Goal: Task Accomplishment & Management: Use online tool/utility

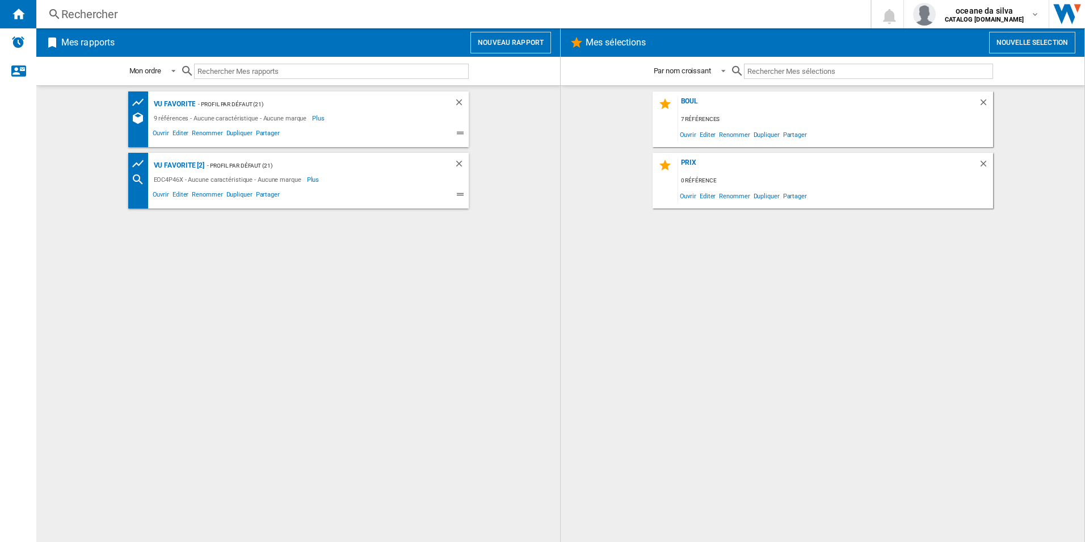
click at [314, 108] on div "- Profil par défaut (21)" at bounding box center [313, 104] width 236 height 14
click at [173, 132] on span "Editer" at bounding box center [180, 135] width 19 height 14
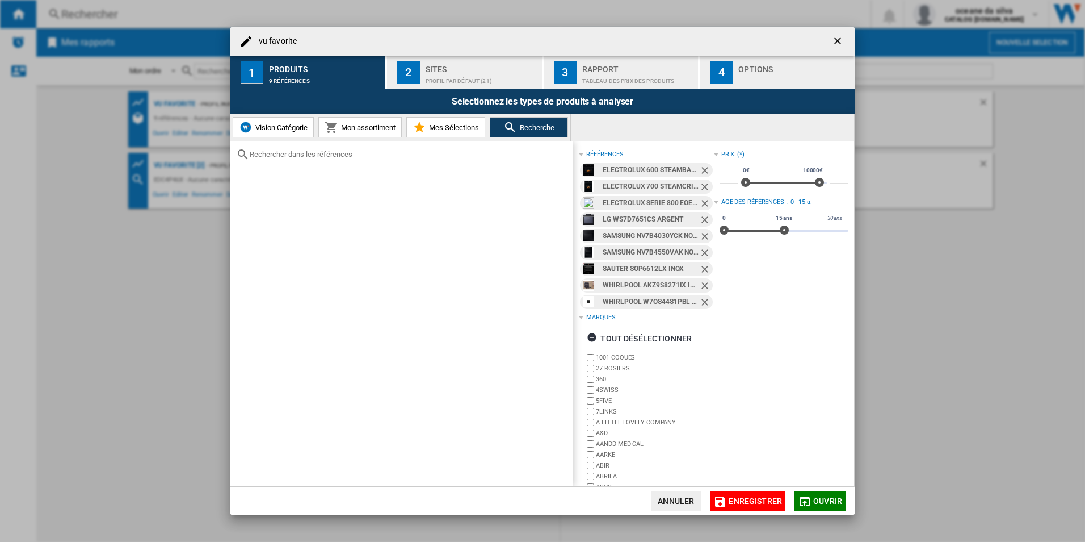
click at [312, 157] on input "text" at bounding box center [409, 154] width 318 height 9
paste input "BBIM18301XFPE"
type input "BBIM18301XFPE"
click at [704, 167] on ng-md-icon "Retirer" at bounding box center [706, 172] width 14 height 14
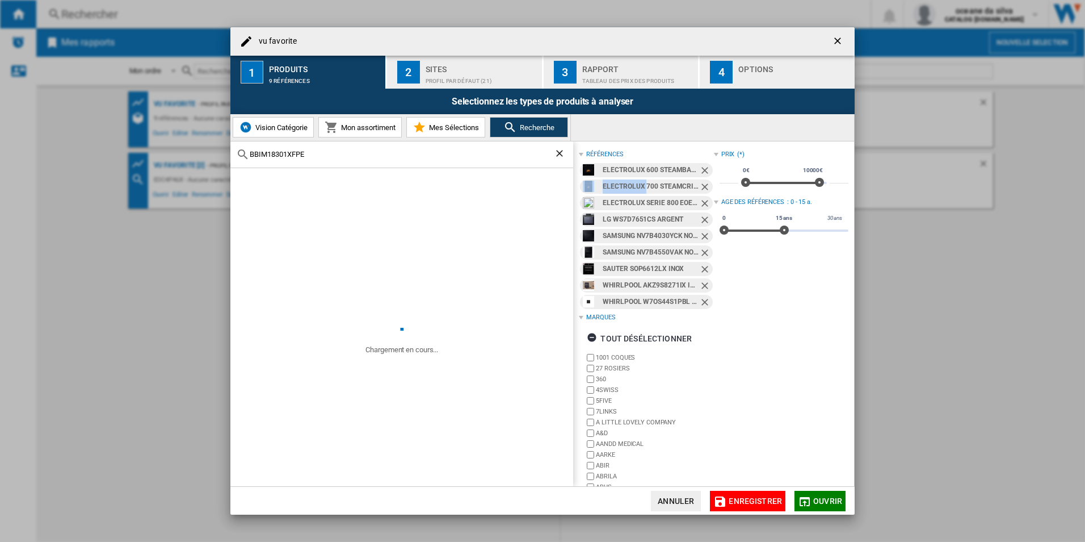
click at [704, 167] on ng-md-icon "Retirer" at bounding box center [706, 172] width 14 height 14
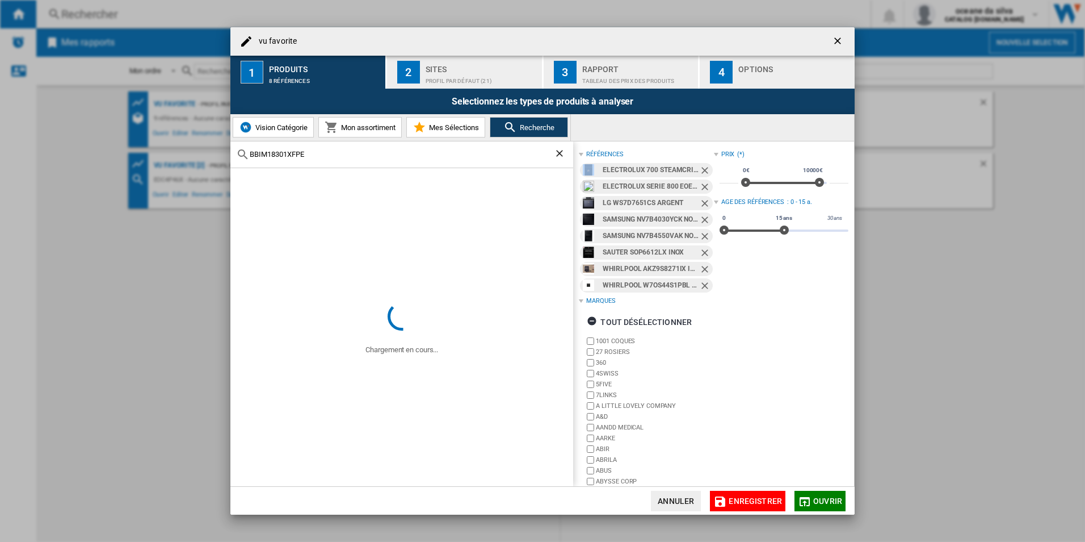
click at [702, 170] on ng-md-icon "Retirer" at bounding box center [706, 172] width 14 height 14
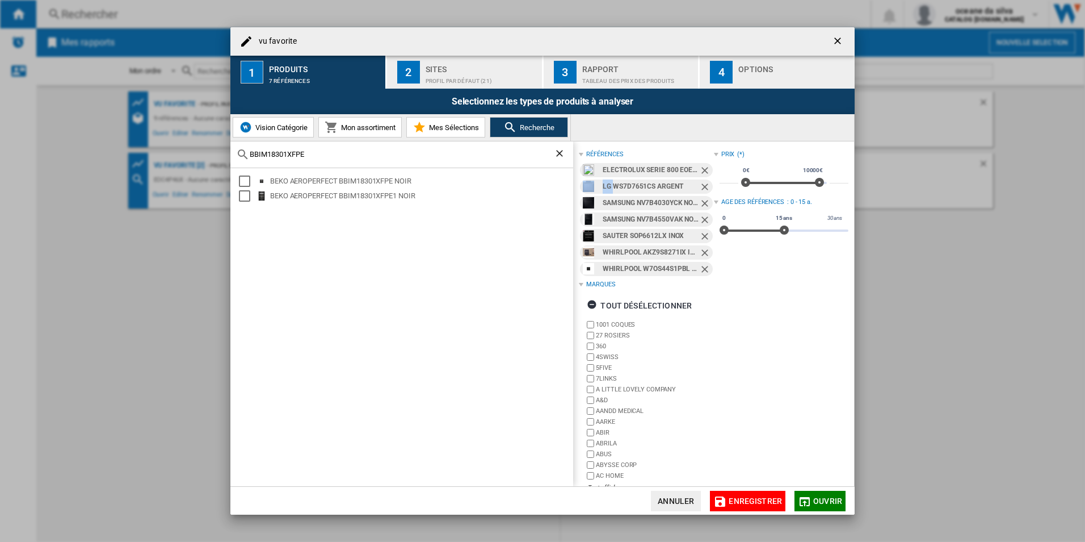
click at [702, 170] on ng-md-icon "Retirer" at bounding box center [706, 172] width 14 height 14
click at [702, 181] on ng-md-icon "Retirer" at bounding box center [706, 188] width 14 height 14
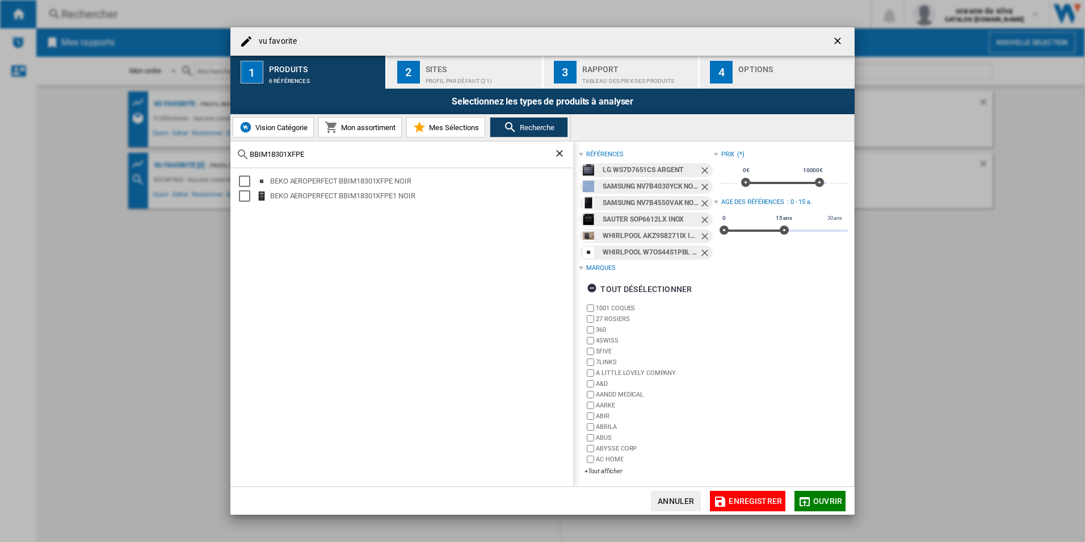
click at [702, 181] on ng-md-icon "Retirer" at bounding box center [706, 188] width 14 height 14
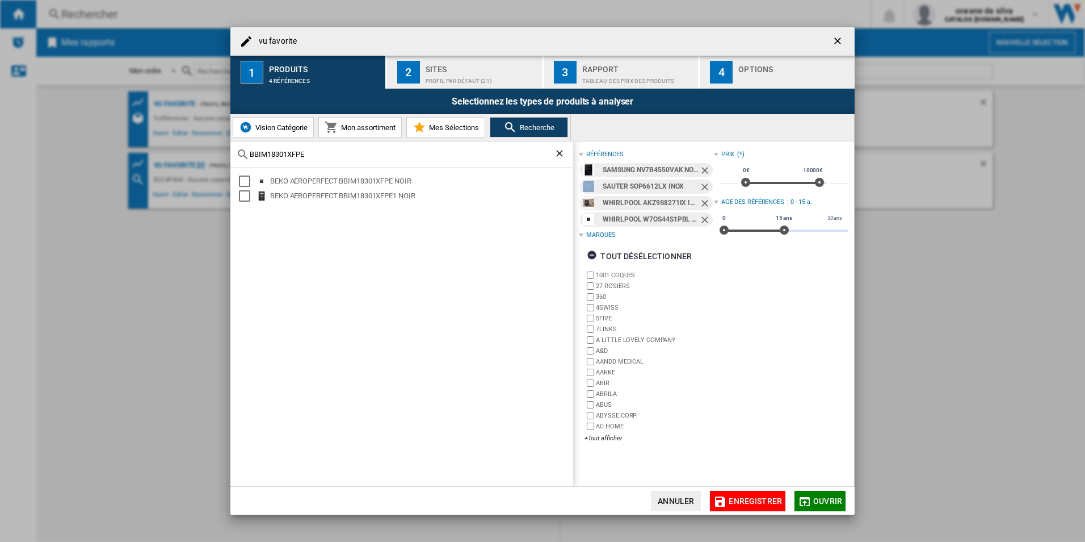
click at [702, 170] on ng-md-icon "Retirer" at bounding box center [706, 172] width 14 height 14
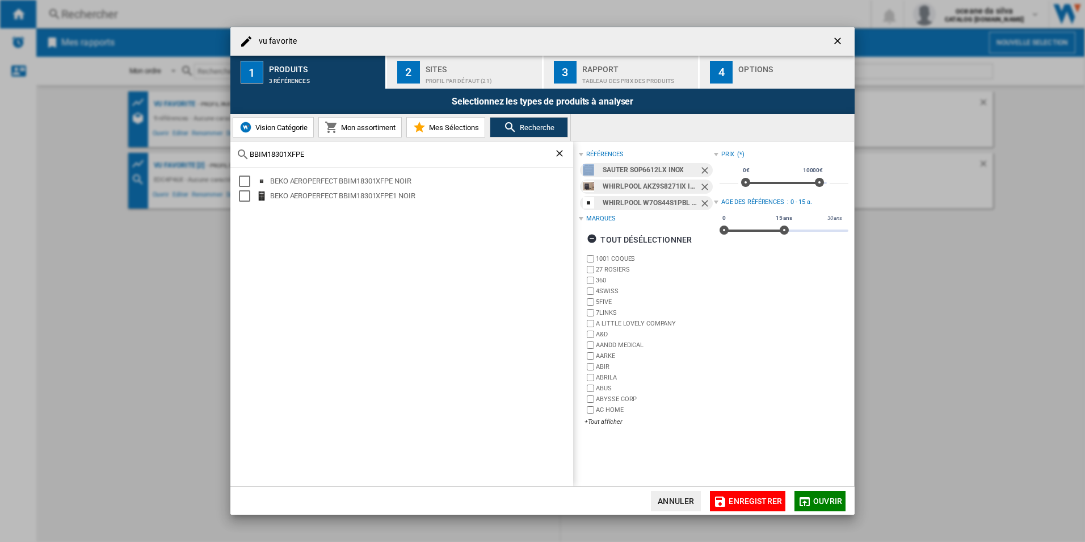
click at [702, 170] on ng-md-icon "Retirer" at bounding box center [706, 172] width 14 height 14
click at [702, 181] on ng-md-icon "Retirer" at bounding box center [706, 188] width 14 height 14
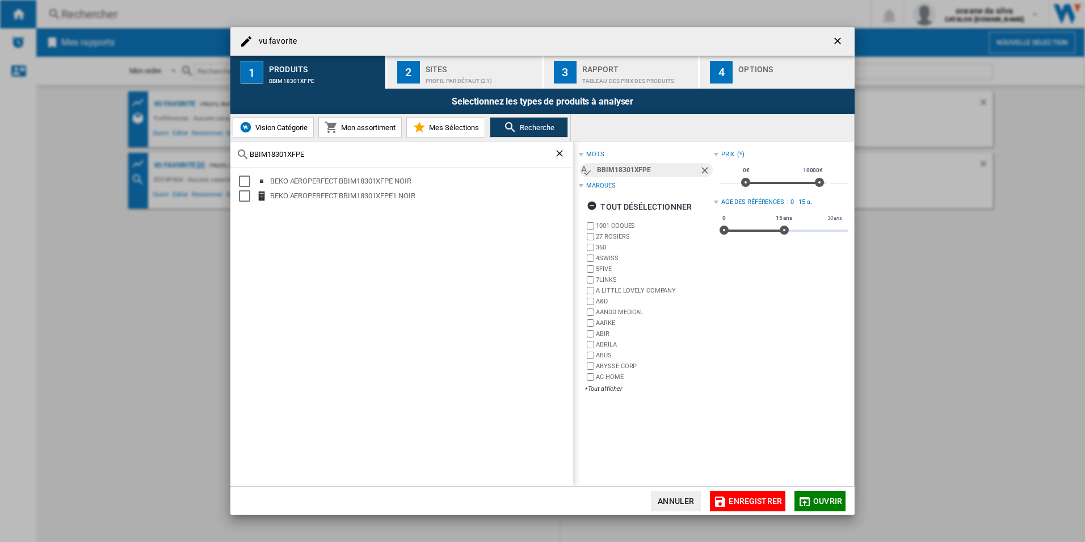
click at [702, 170] on ng-md-icon "Retirer" at bounding box center [706, 172] width 14 height 14
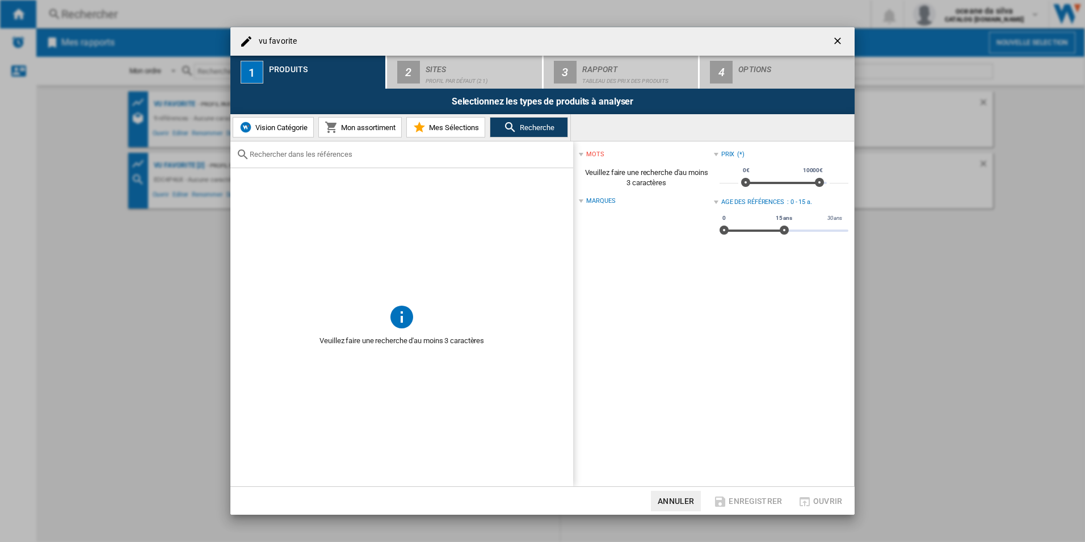
click at [318, 152] on input "text" at bounding box center [409, 154] width 318 height 9
paste input "BBIM18301XFPE"
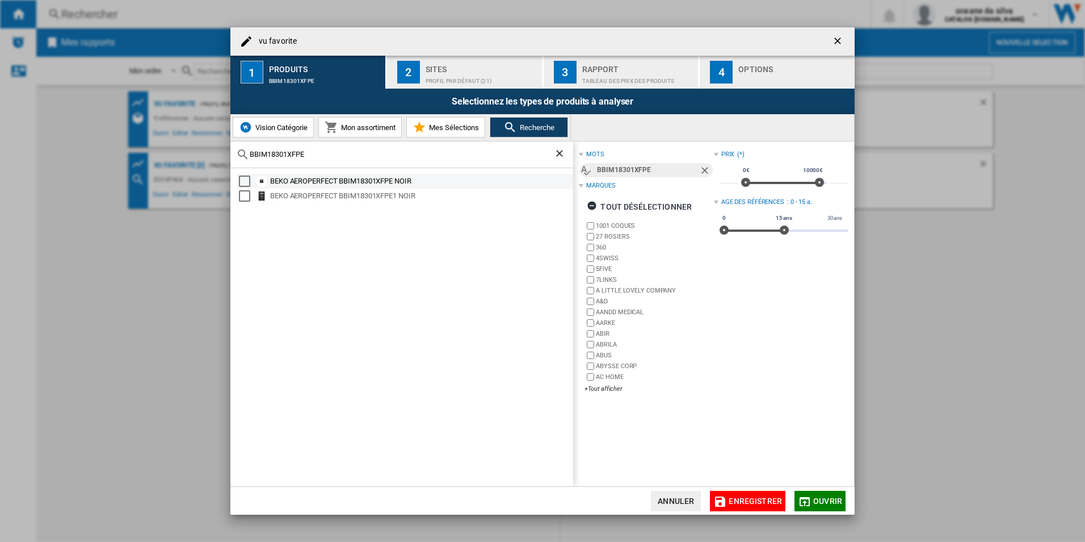
type input "BBIM18301XFPE"
click at [341, 177] on div "BEKO AEROPERFECT BBIM18301XFPE NOIR" at bounding box center [420, 180] width 301 height 11
click at [244, 180] on div "Select" at bounding box center [244, 180] width 11 height 11
click at [247, 184] on div "Select" at bounding box center [244, 180] width 11 height 11
click at [253, 190] on md-checkbox "Select" at bounding box center [247, 195] width 17 height 11
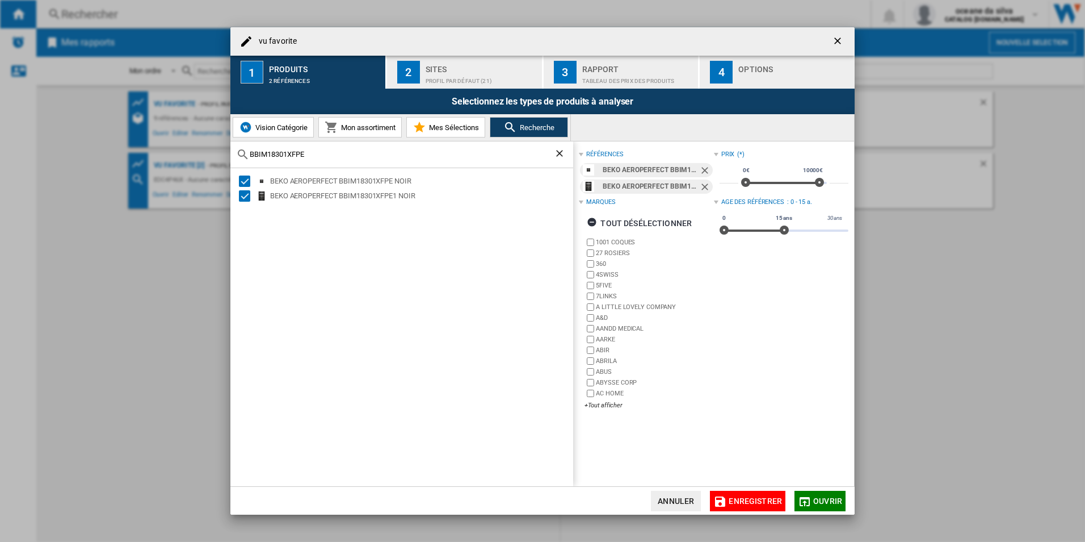
click at [829, 497] on span "Ouvrir" at bounding box center [827, 500] width 29 height 9
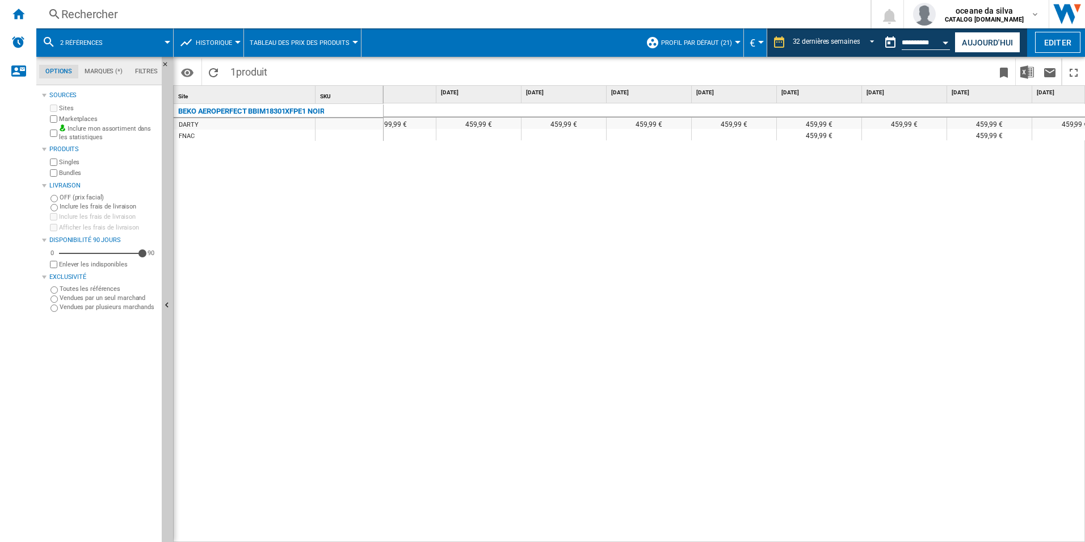
scroll to position [0, 2108]
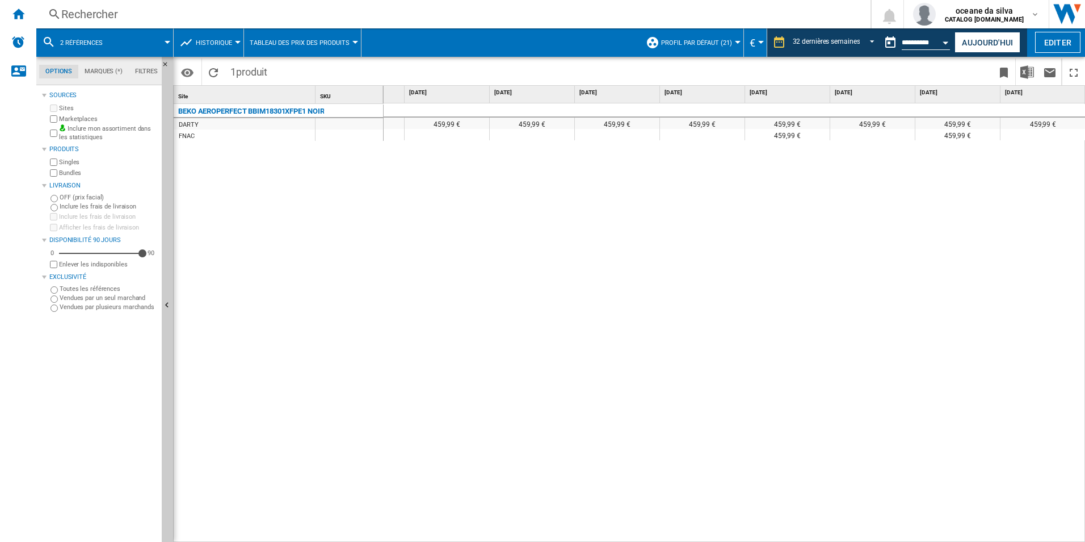
click at [97, 46] on span "2 références" at bounding box center [81, 42] width 43 height 7
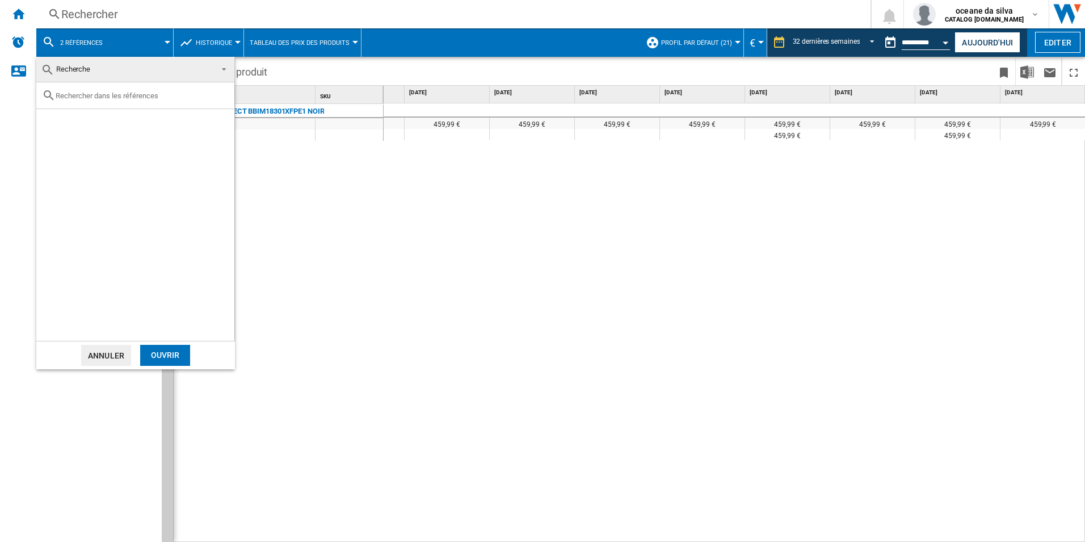
click at [186, 93] on input "text" at bounding box center [142, 95] width 173 height 9
paste input "OMSK58RU1SB"
type input "OMSK58RU1SB"
click at [51, 125] on div "Select" at bounding box center [50, 121] width 11 height 11
click at [175, 351] on div "Ouvrir" at bounding box center [165, 355] width 50 height 21
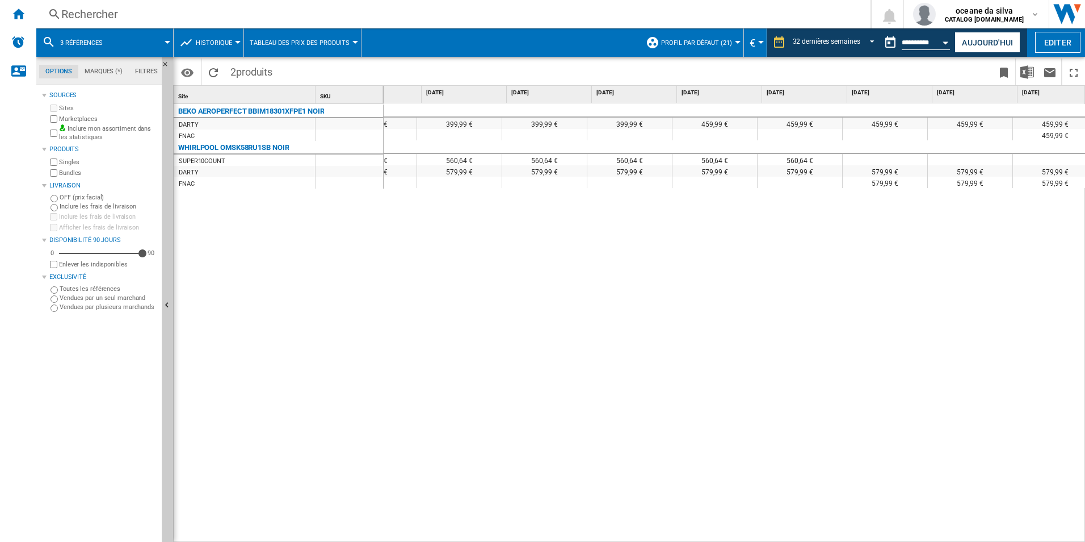
scroll to position [0, 1840]
click at [931, 42] on input "**********" at bounding box center [926, 44] width 48 height 10
click at [950, 43] on button "Open calendar" at bounding box center [946, 41] width 20 height 20
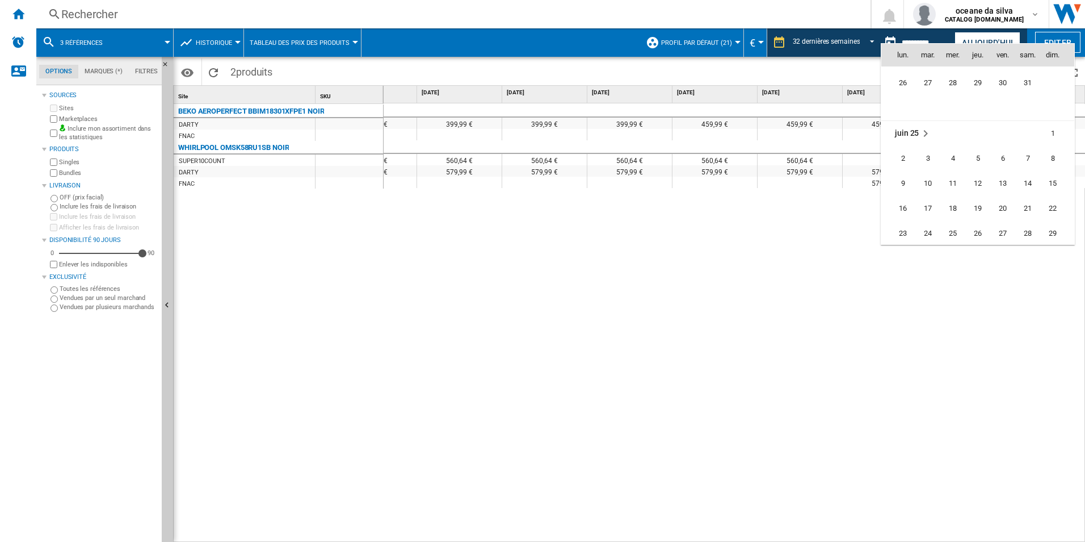
scroll to position [0, 0]
click at [909, 198] on span "30" at bounding box center [903, 201] width 23 height 23
type input "**********"
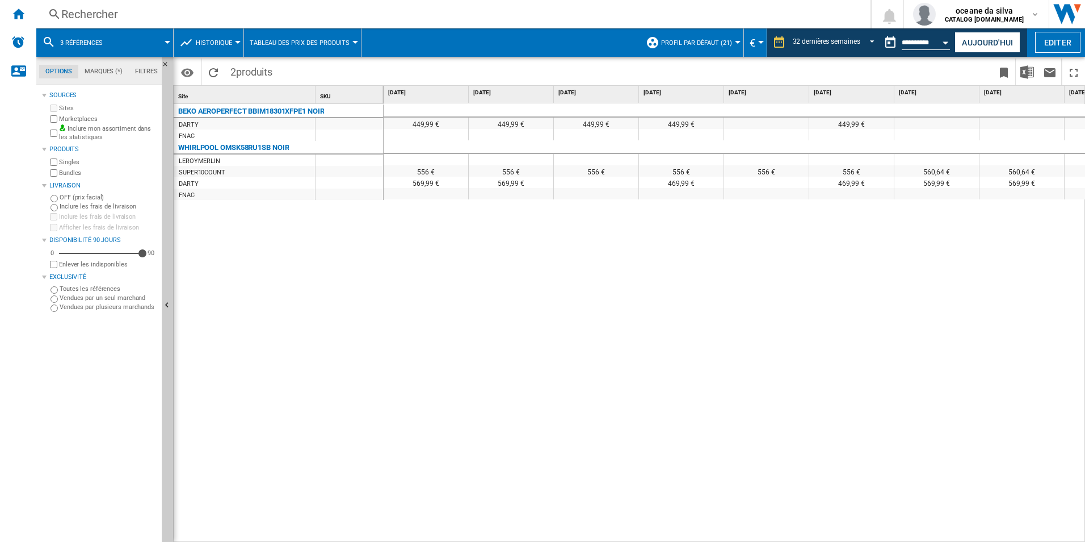
click at [102, 43] on span "3 références" at bounding box center [81, 42] width 43 height 7
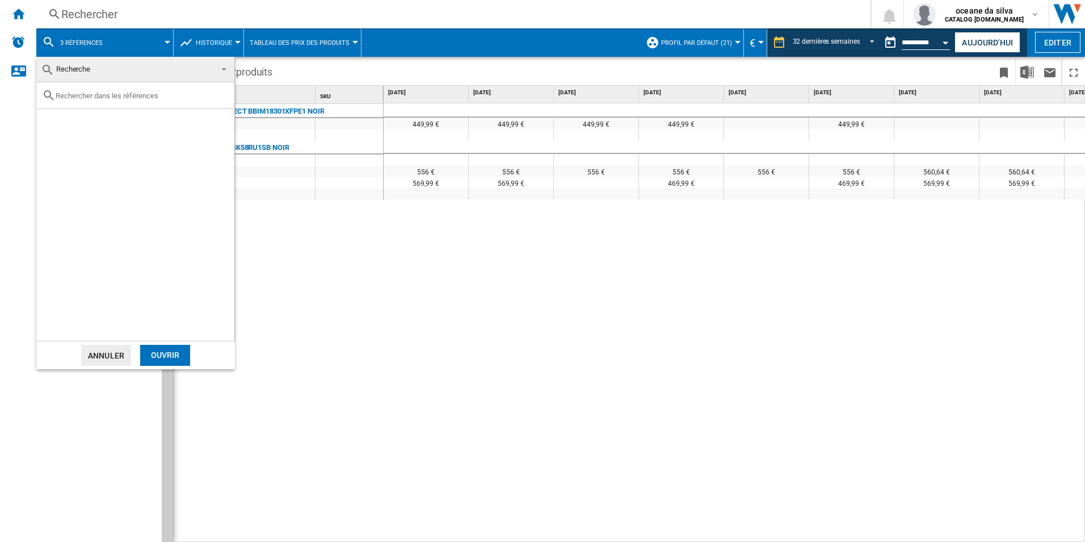
click at [160, 91] on input "text" at bounding box center [142, 95] width 173 height 9
paste input "BSA66346PBGWIFI"
type input "BSA66346PBGWIFI"
click at [162, 123] on div "HISENSE BSA66346PBGWIFI NOIR" at bounding box center [154, 121] width 157 height 11
click at [164, 354] on div "Ouvrir" at bounding box center [165, 355] width 50 height 21
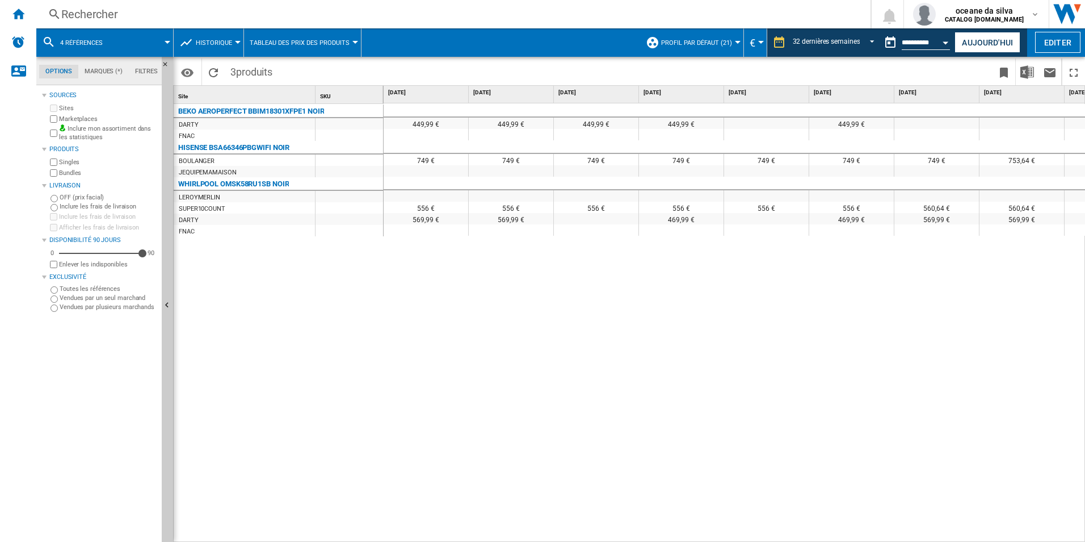
drag, startPoint x: 513, startPoint y: 534, endPoint x: 594, endPoint y: 527, distance: 81.5
click at [607, 529] on div "449,99 € 449,99 € 449,99 € 449,99 € 449,99 € 399,99 € 399,99 € 399,99 € 399,99 …" at bounding box center [735, 322] width 702 height 439
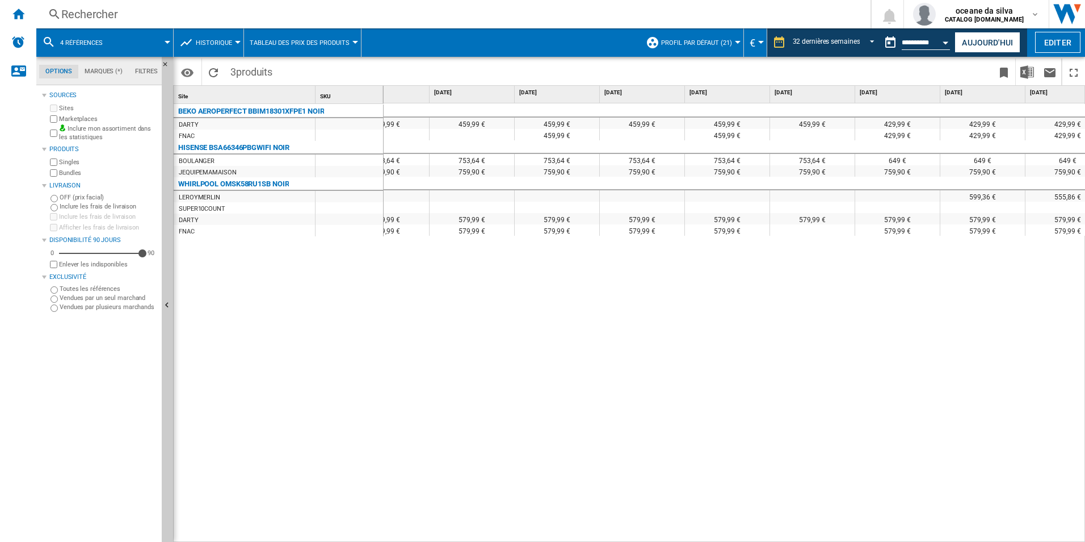
scroll to position [0, 1253]
